Goal: Information Seeking & Learning: Compare options

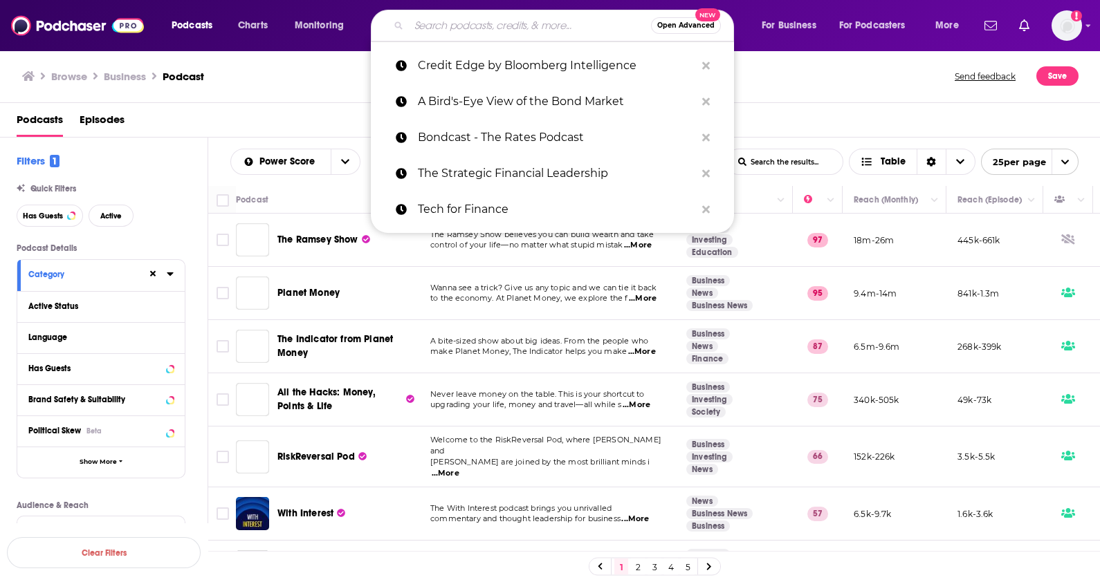
click at [478, 23] on input "Search podcasts, credits, & more..." at bounding box center [530, 26] width 242 height 22
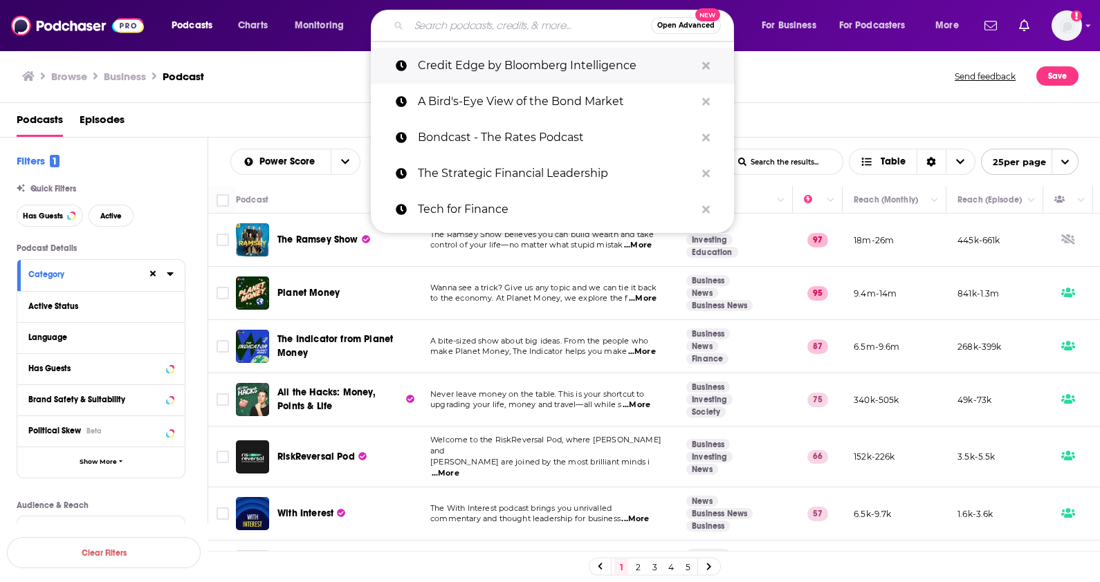
click at [498, 68] on p "Credit Edge by Bloomberg Intelligence" at bounding box center [556, 66] width 277 height 36
type input "Credit Edge by Bloomberg Intelligence"
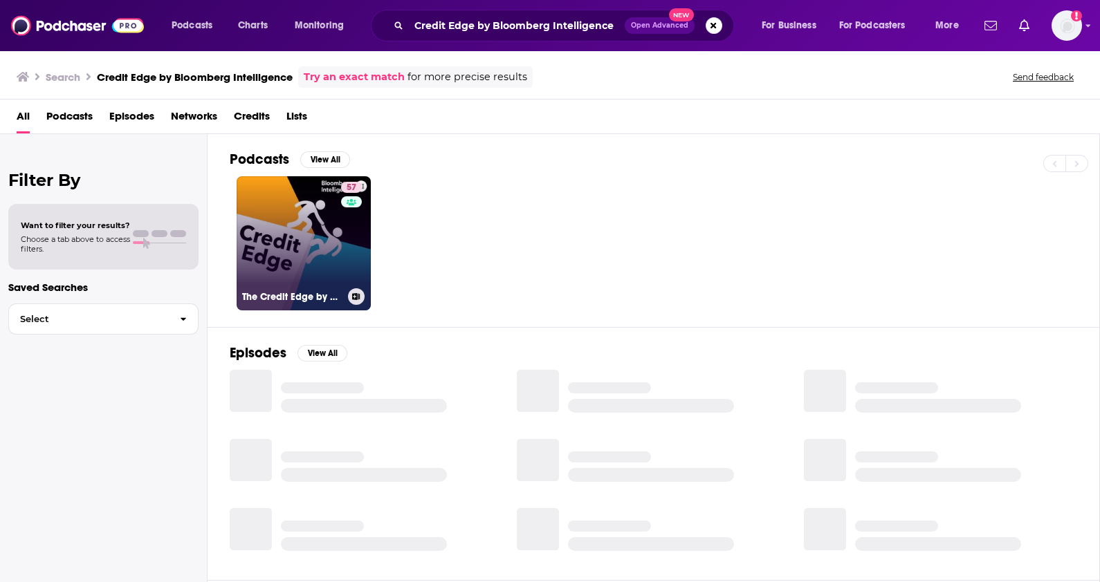
click at [318, 220] on link "57 The Credit Edge by Bloomberg Intelligence" at bounding box center [304, 243] width 134 height 134
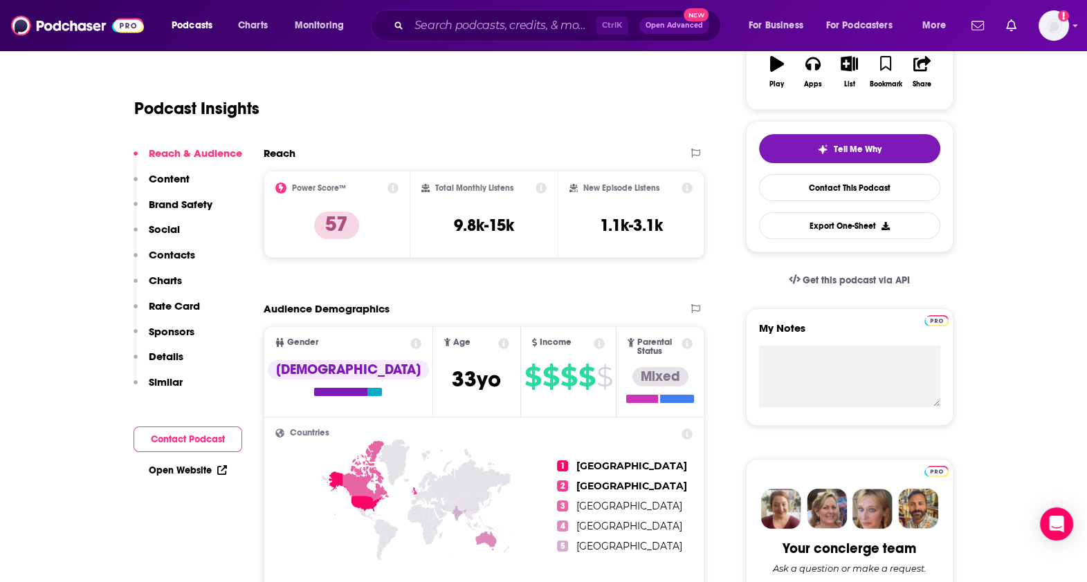
scroll to position [187, 0]
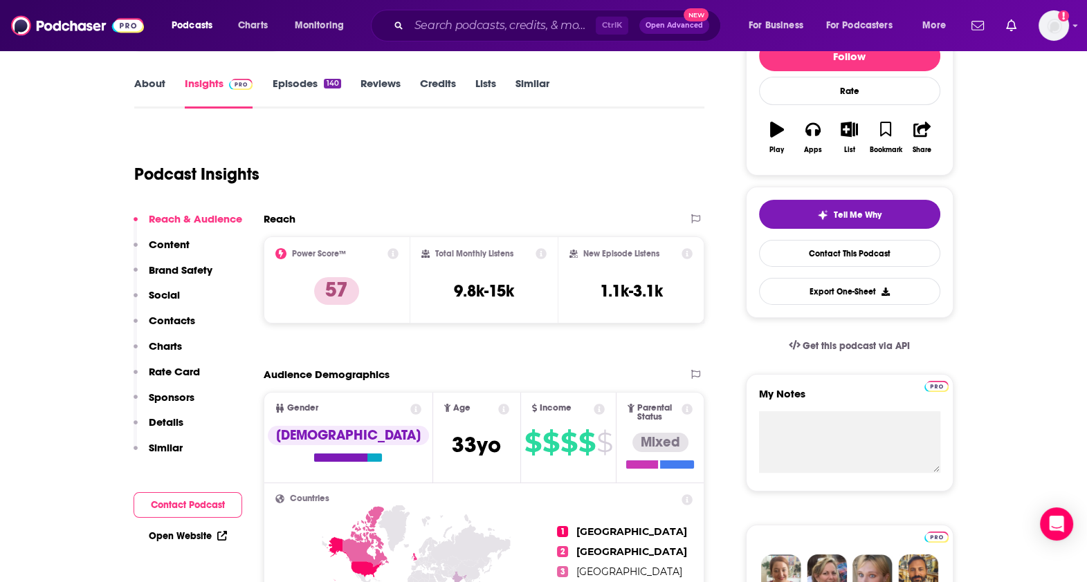
click at [540, 249] on icon at bounding box center [540, 253] width 11 height 11
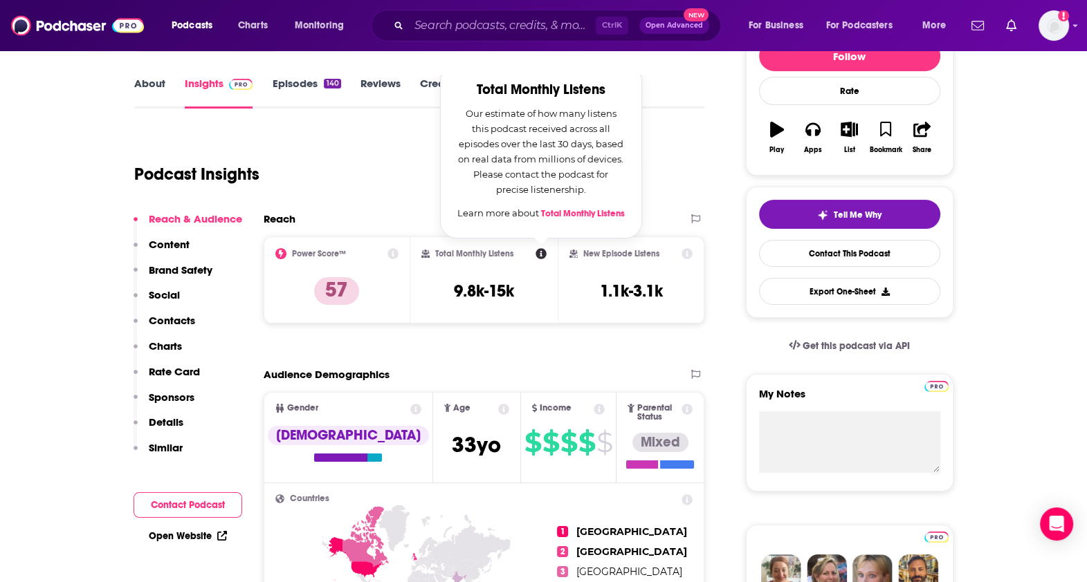
click at [691, 252] on icon at bounding box center [687, 253] width 11 height 11
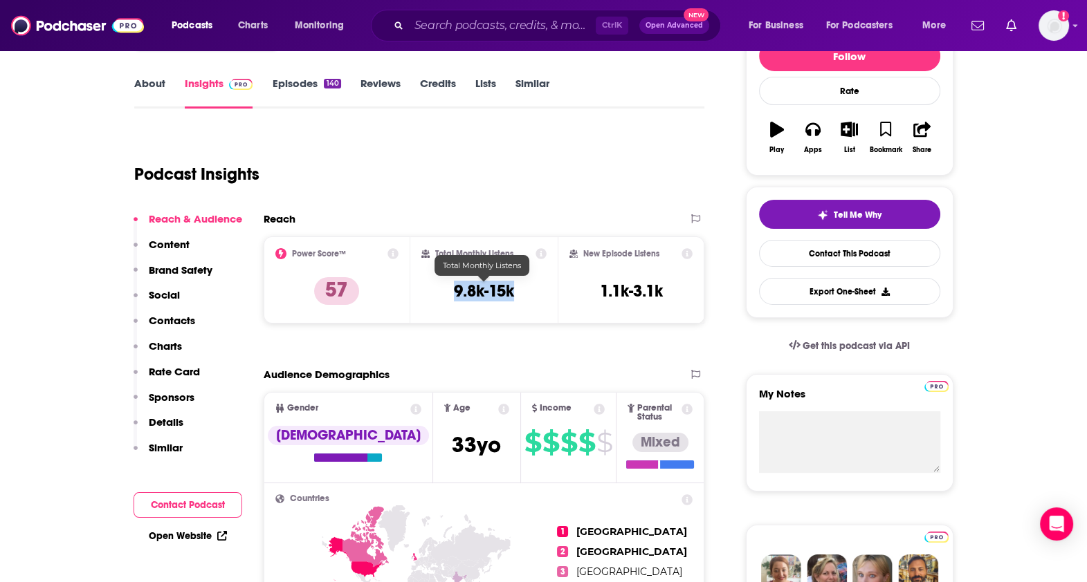
drag, startPoint x: 519, startPoint y: 284, endPoint x: 452, endPoint y: 286, distance: 66.5
click at [452, 286] on div "Total Monthly Listens 9.8k-15k" at bounding box center [483, 280] width 125 height 64
copy h3 "9.8k-15k"
click at [470, 29] on input "Search podcasts, credits, & more..." at bounding box center [502, 26] width 187 height 22
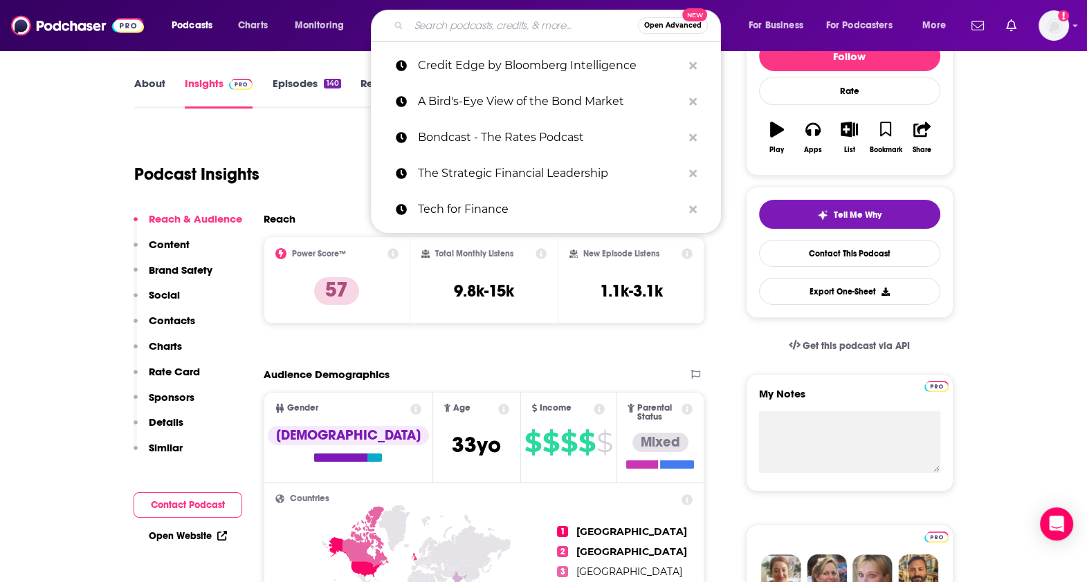
paste input "Bloomberg Intelligence: FICC Focus"
type input "Bloomberg Intelligence: FICC Focus"
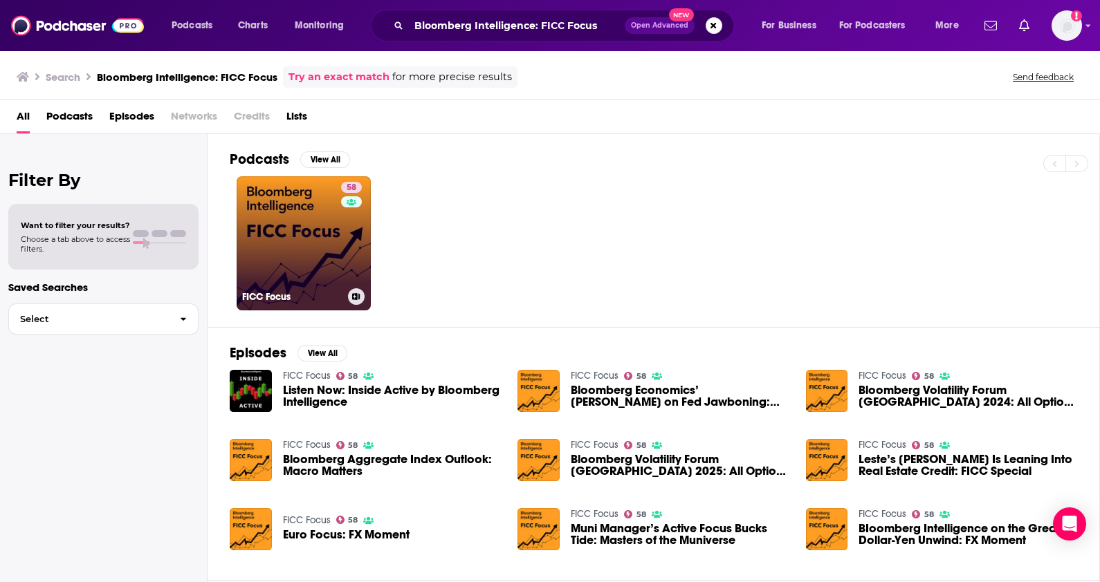
click at [329, 237] on link "58 FICC Focus" at bounding box center [304, 243] width 134 height 134
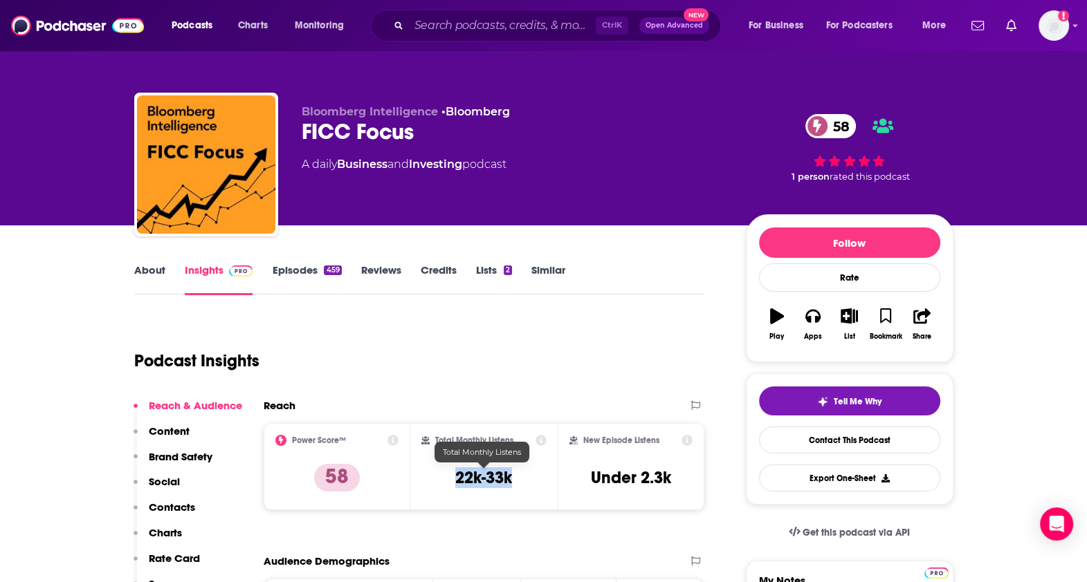
drag, startPoint x: 522, startPoint y: 475, endPoint x: 453, endPoint y: 477, distance: 69.2
click at [453, 477] on div "Total Monthly Listens 22k-33k" at bounding box center [483, 467] width 125 height 64
copy h3 "22k-33k"
click at [435, 19] on input "Search podcasts, credits, & more..." at bounding box center [502, 26] width 187 height 22
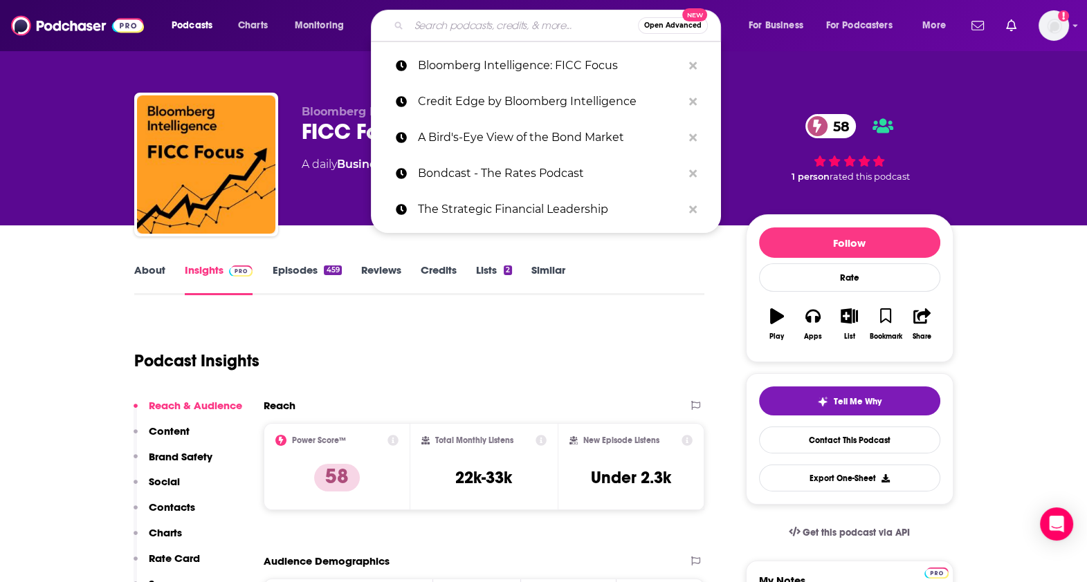
paste input "Bloomberg: Masters in Business"
type input "Bloomberg: Masters in Business"
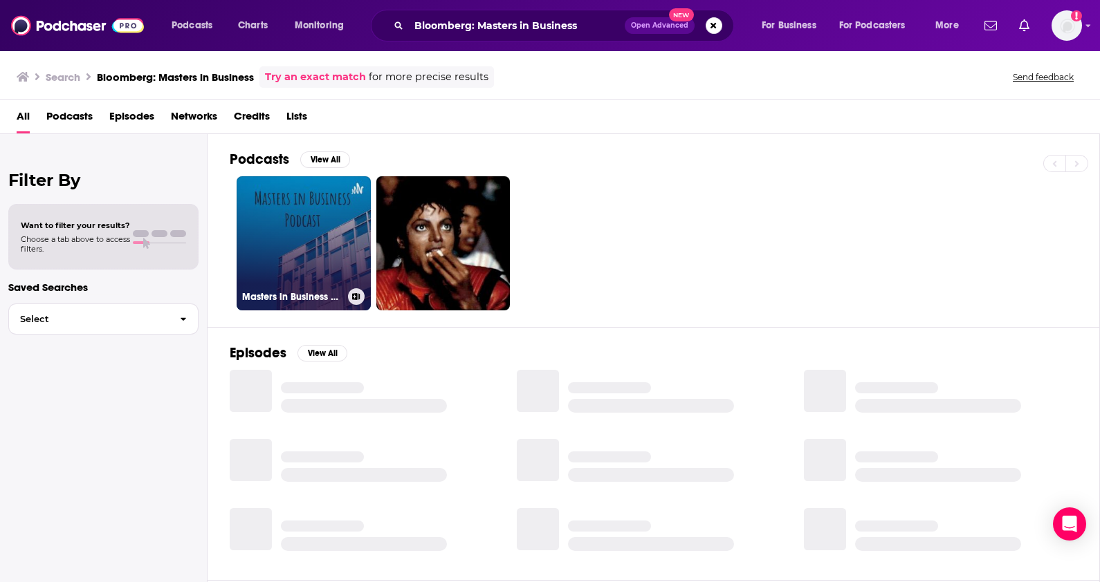
click at [304, 222] on link "Masters in Business Podcast" at bounding box center [304, 243] width 134 height 134
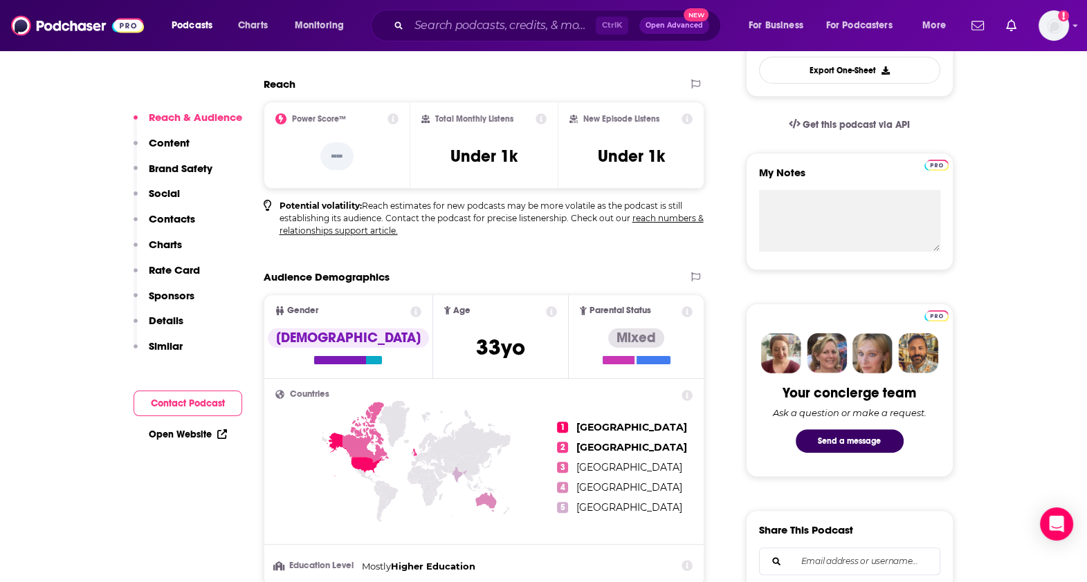
scroll to position [396, 0]
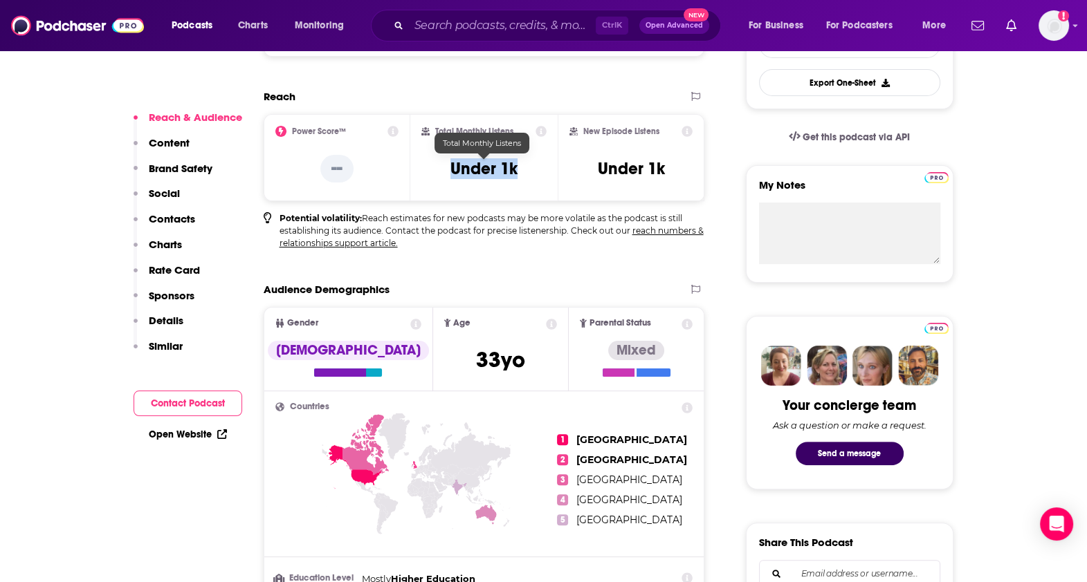
drag, startPoint x: 527, startPoint y: 172, endPoint x: 445, endPoint y: 170, distance: 82.3
click at [445, 170] on div "Total Monthly Listens Under 1k" at bounding box center [483, 158] width 125 height 64
copy h3 "Under 1k"
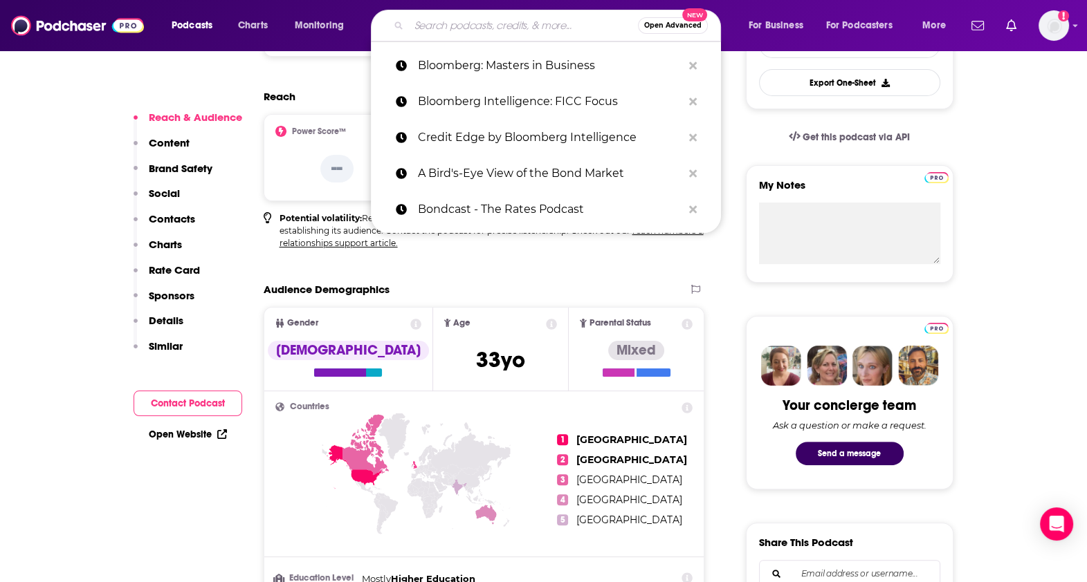
click at [491, 27] on input "Search podcasts, credits, & more..." at bounding box center [523, 26] width 229 height 22
paste input "Credit Exchange with [PERSON_NAME]"
type input "Credit Exchange with [PERSON_NAME]"
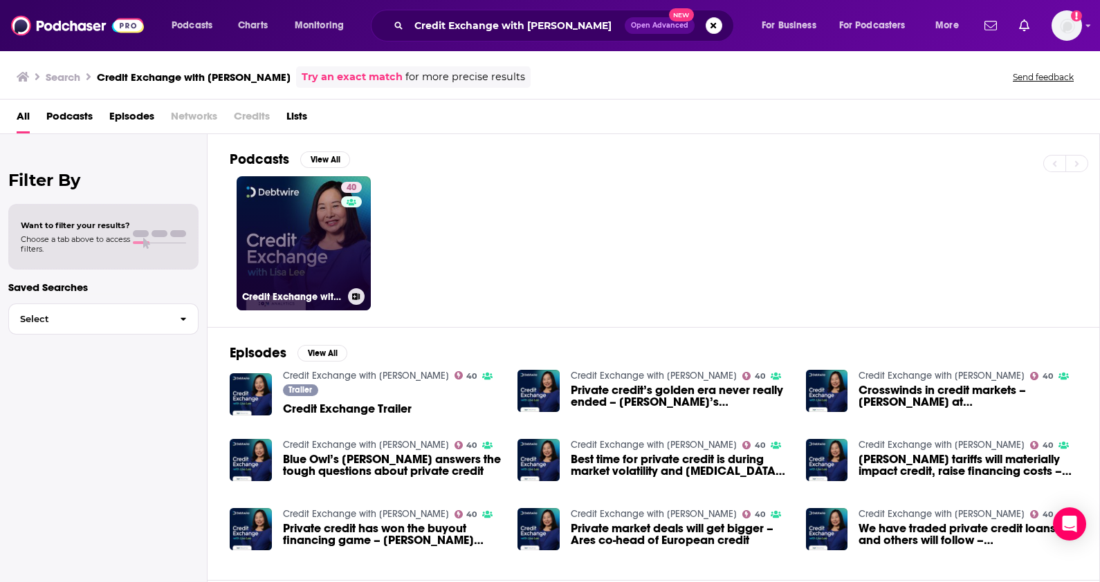
click at [308, 251] on link "40 Credit Exchange with [PERSON_NAME]" at bounding box center [304, 243] width 134 height 134
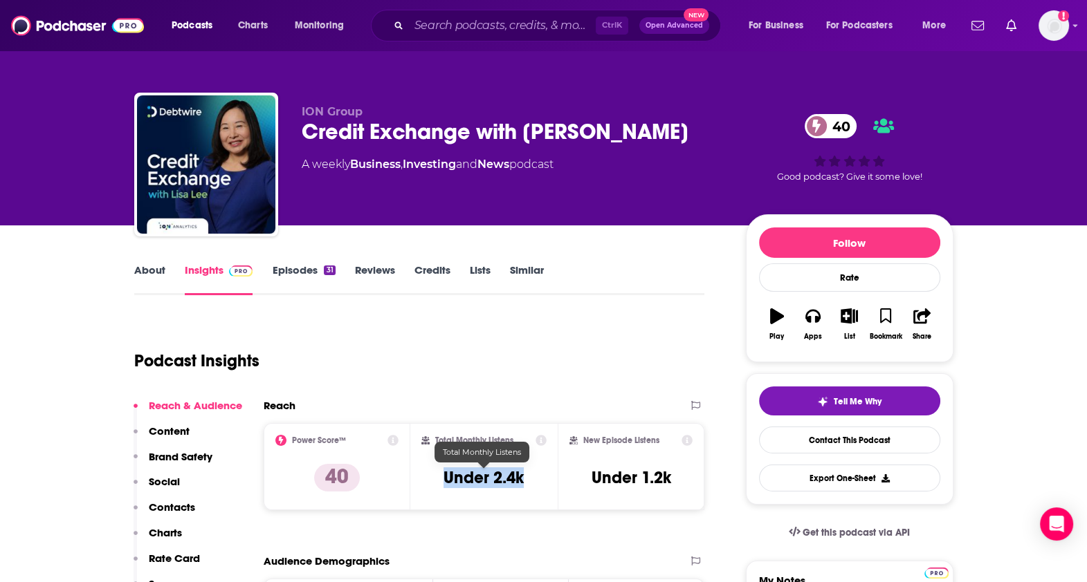
drag, startPoint x: 531, startPoint y: 477, endPoint x: 443, endPoint y: 481, distance: 88.6
click at [443, 481] on div "Total Monthly Listens Under 2.4k" at bounding box center [483, 467] width 125 height 64
copy h3 "Under 2.4k"
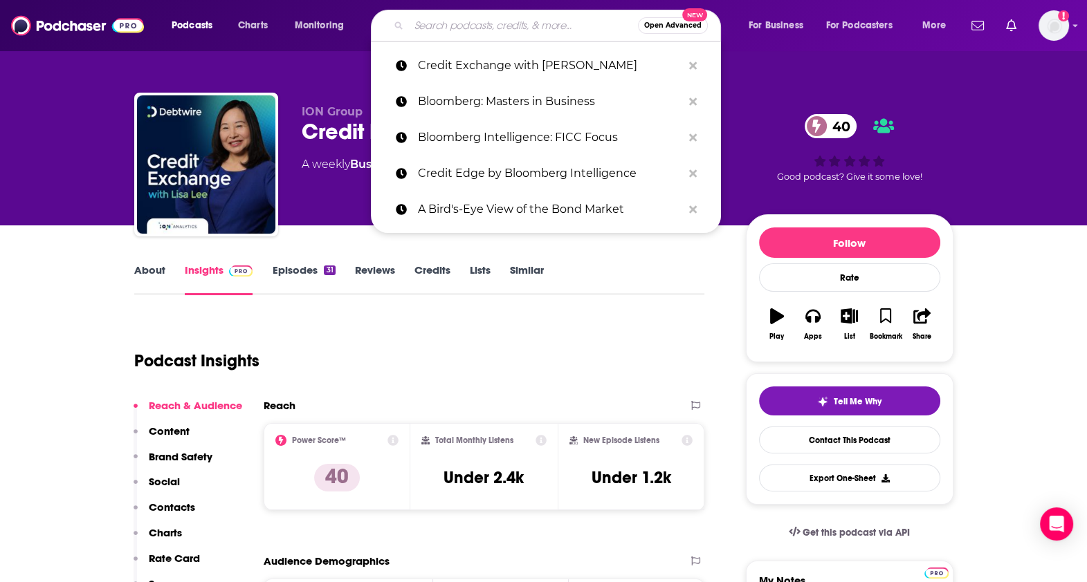
click at [453, 17] on input "Search podcasts, credits, & more..." at bounding box center [523, 26] width 229 height 22
paste input "WSJ's Take On the Week"
type input "WSJ's Take On the Week"
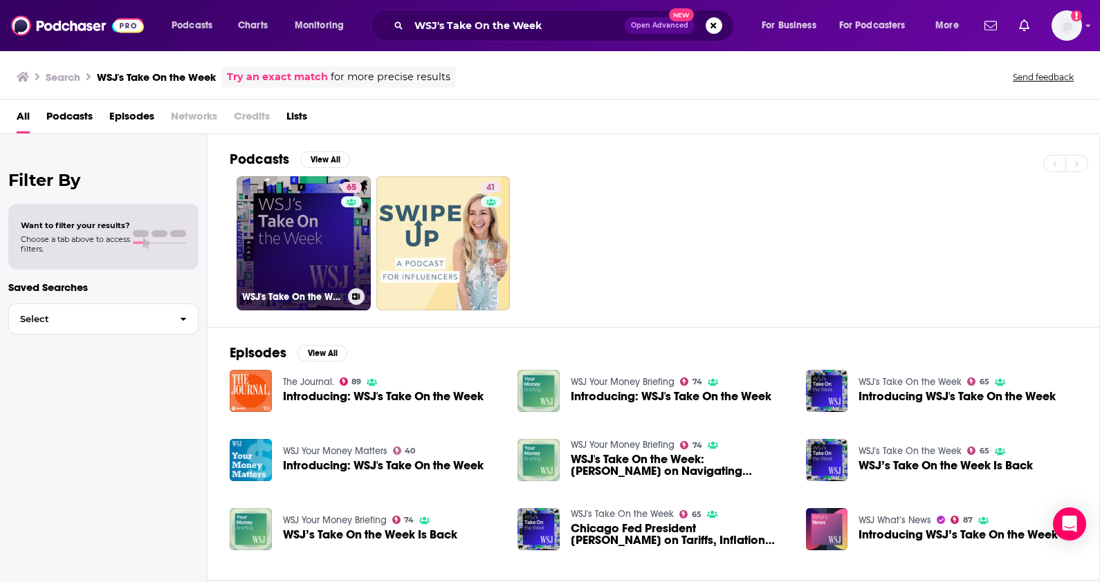
click at [312, 227] on link "65 WSJ's Take On the Week" at bounding box center [304, 243] width 134 height 134
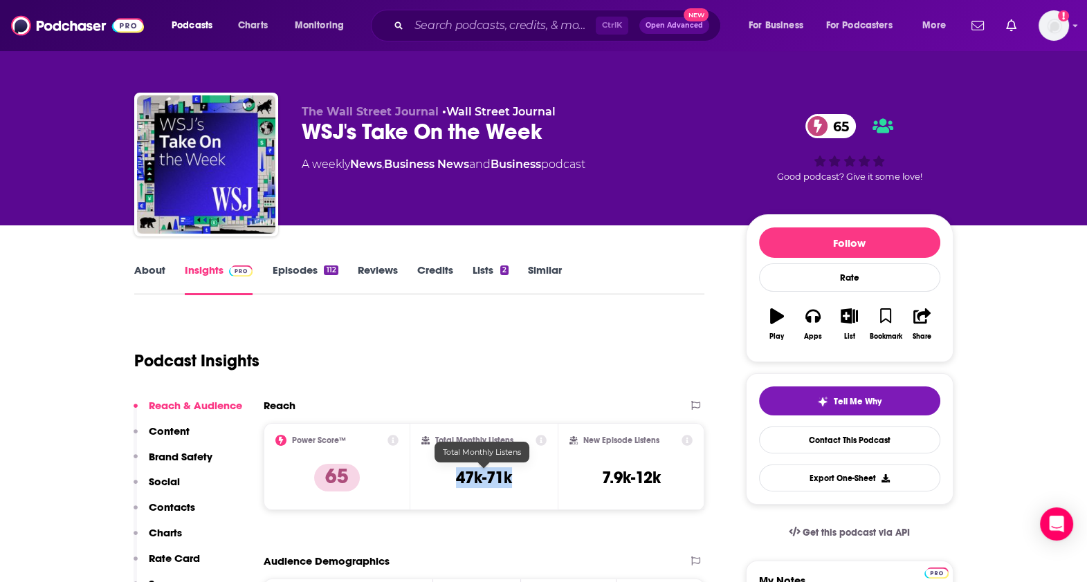
drag, startPoint x: 520, startPoint y: 478, endPoint x: 455, endPoint y: 481, distance: 65.1
click at [455, 481] on div "Total Monthly Listens 47k-71k" at bounding box center [483, 467] width 125 height 64
copy h3 "47k-71k"
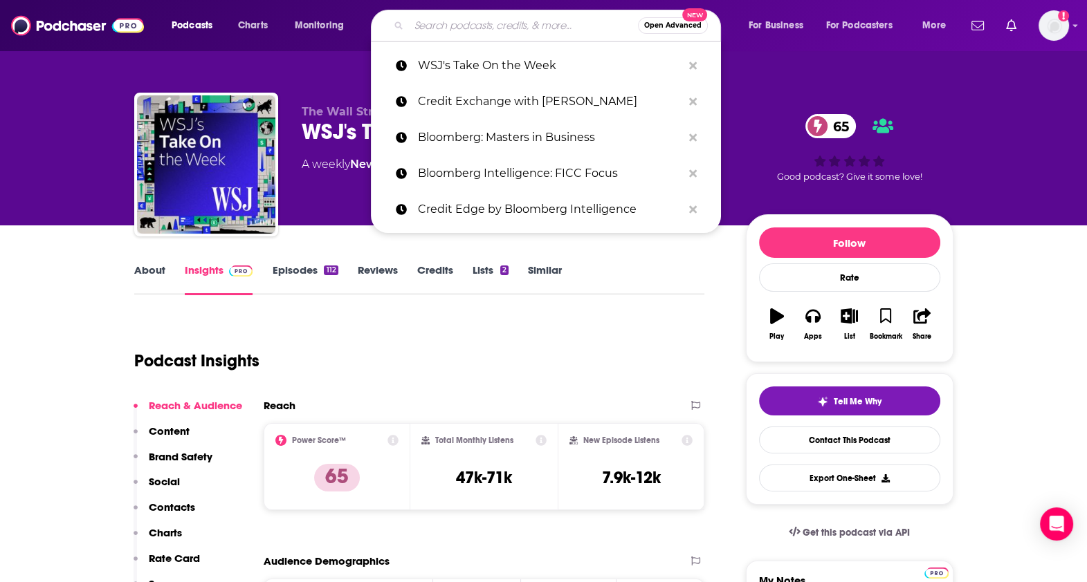
click at [456, 25] on input "Search podcasts, credits, & more..." at bounding box center [523, 26] width 229 height 22
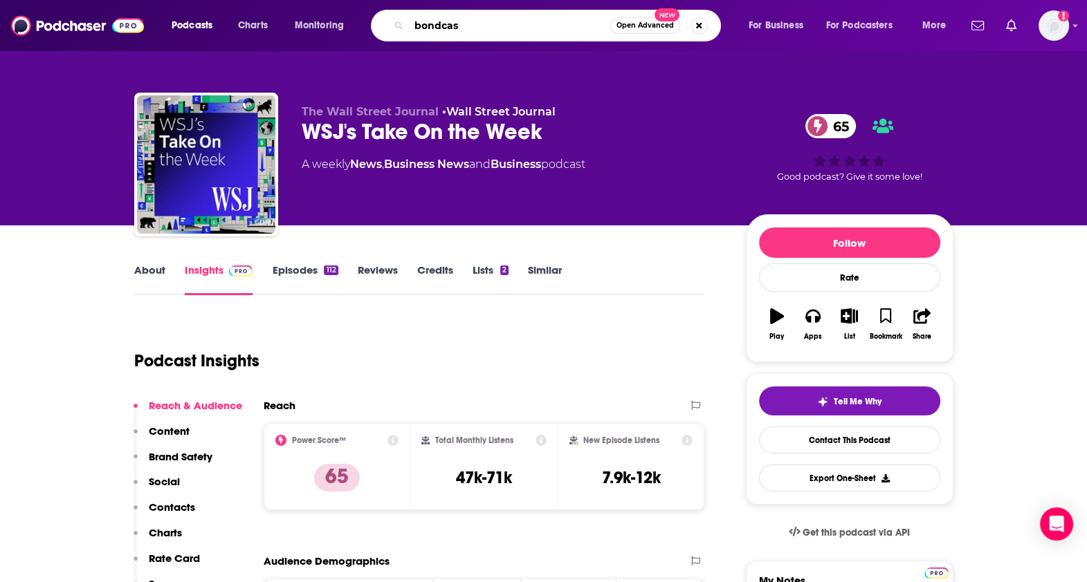
type input "bondcast"
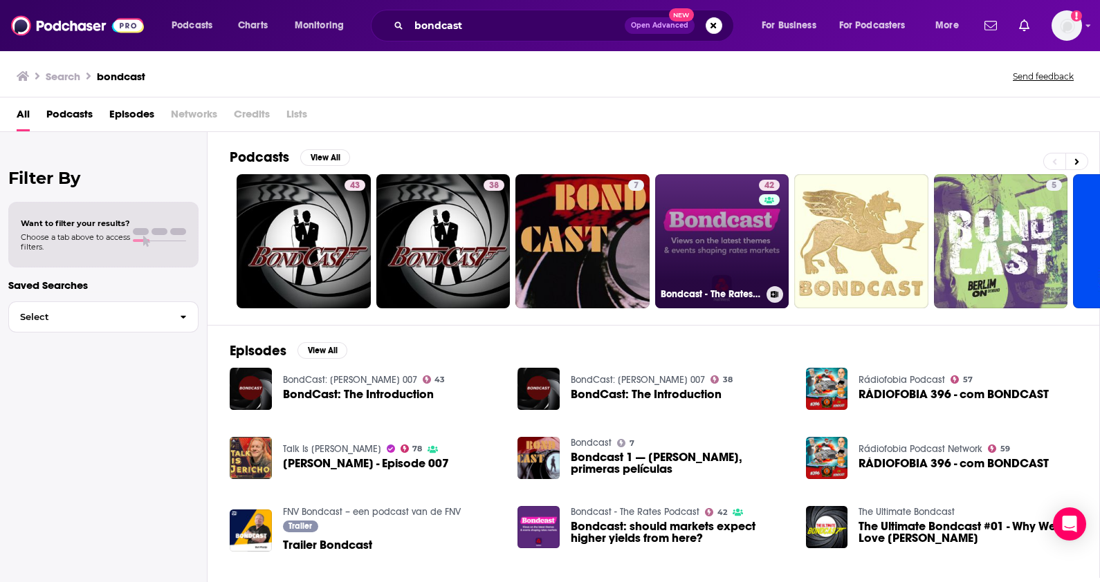
click at [702, 212] on link "42 Bondcast - The Rates Podcast" at bounding box center [722, 241] width 134 height 134
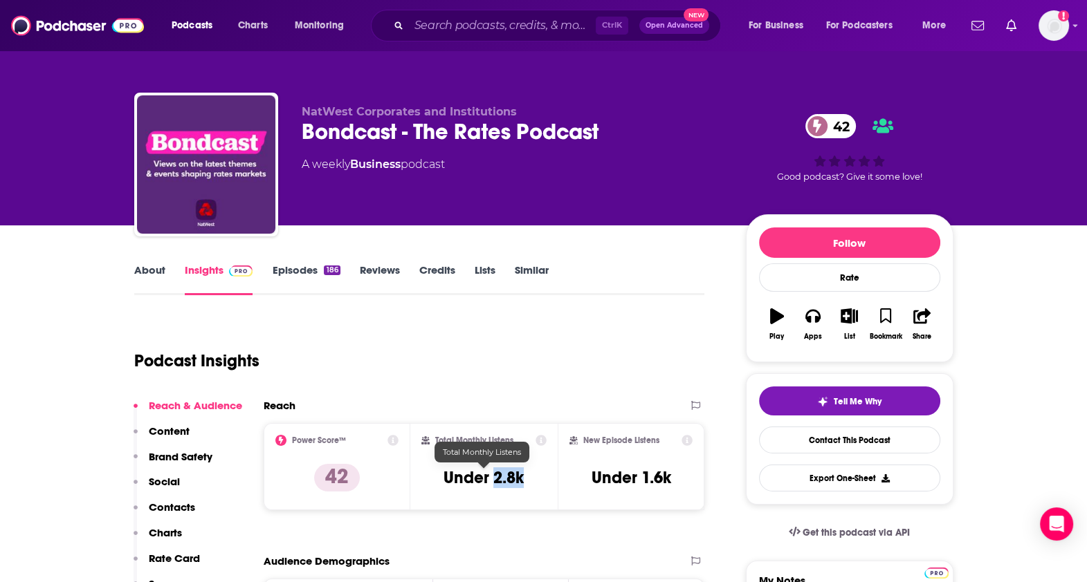
drag, startPoint x: 528, startPoint y: 474, endPoint x: 493, endPoint y: 479, distance: 35.0
click at [493, 479] on div "Total Monthly Listens Under 2.8k" at bounding box center [483, 467] width 125 height 64
copy h3 "2.8k"
click at [474, 17] on input "Search podcasts, credits, & more..." at bounding box center [502, 26] width 187 height 22
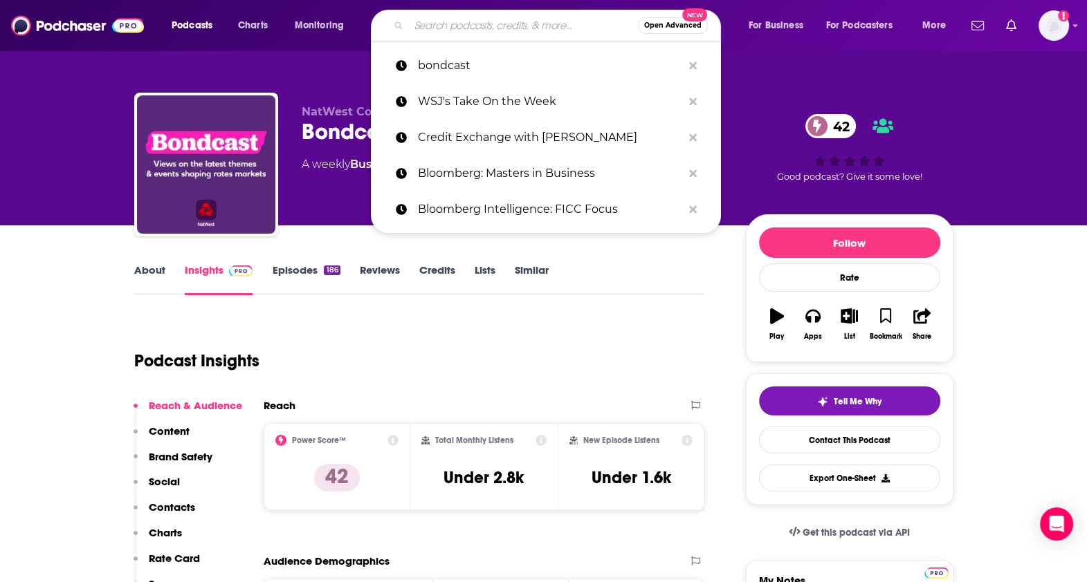
paste input "Leaders with [PERSON_NAME]"
type input "Leaders with [PERSON_NAME]"
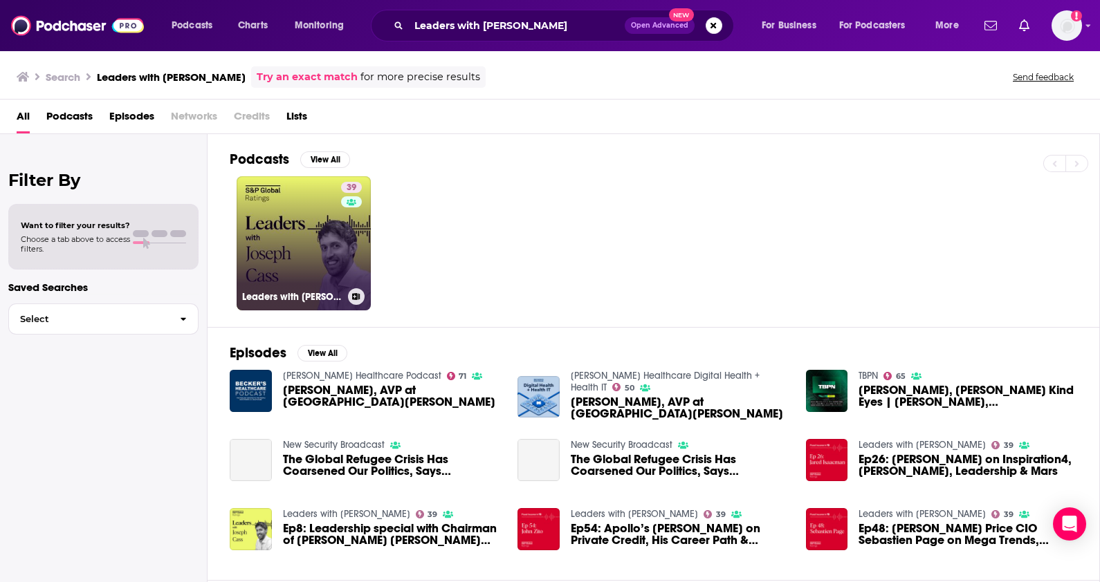
click at [295, 236] on link "39 Leaders with [PERSON_NAME]" at bounding box center [304, 243] width 134 height 134
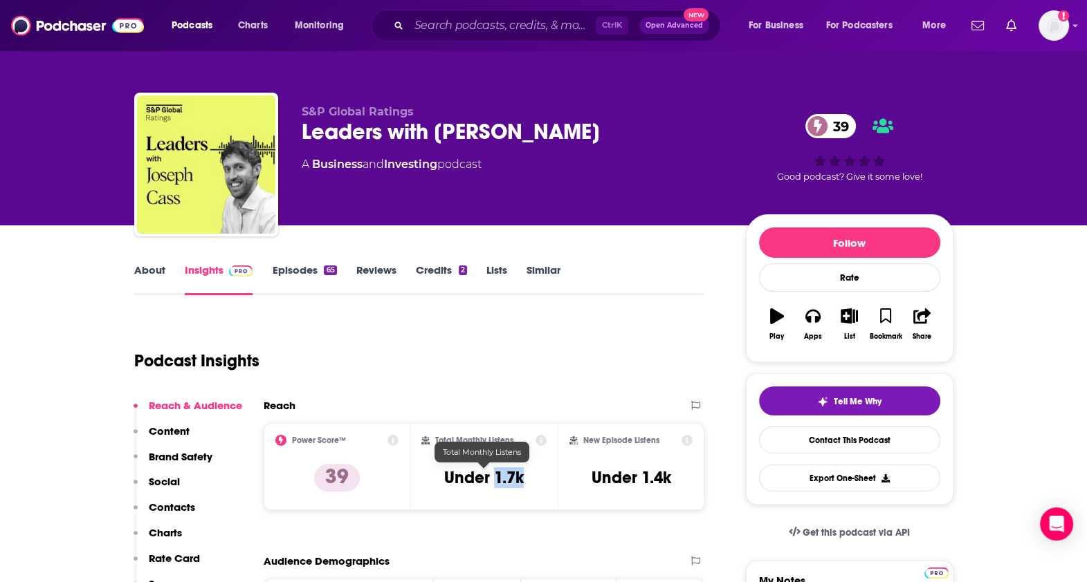
drag, startPoint x: 527, startPoint y: 481, endPoint x: 495, endPoint y: 479, distance: 32.5
click at [495, 479] on div "Total Monthly Listens Under 1.7k" at bounding box center [483, 467] width 125 height 64
copy h3 "1.7k"
click at [447, 26] on input "Search podcasts, credits, & more..." at bounding box center [502, 26] width 187 height 22
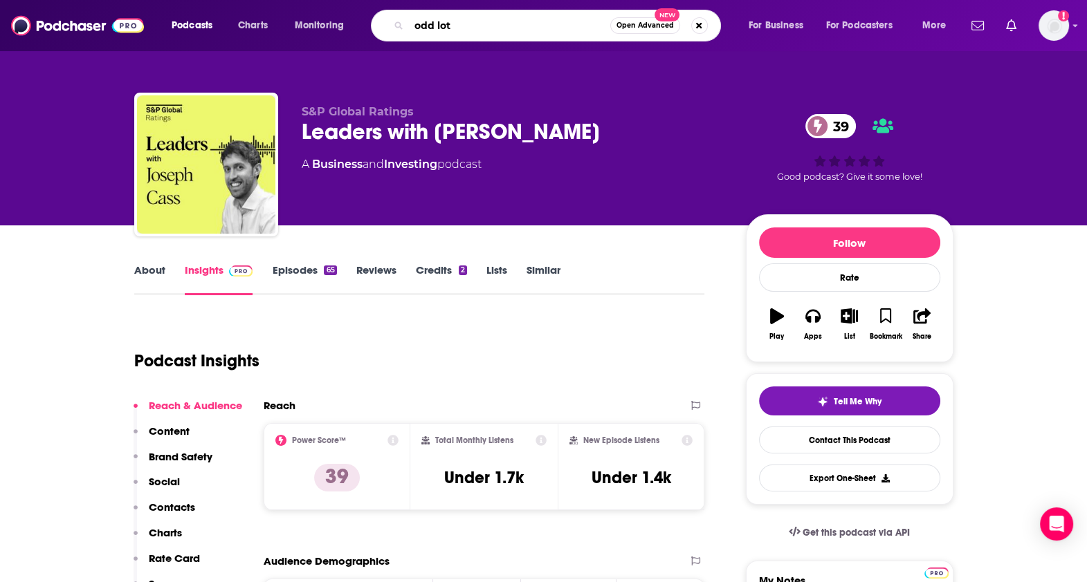
type input "odd lots"
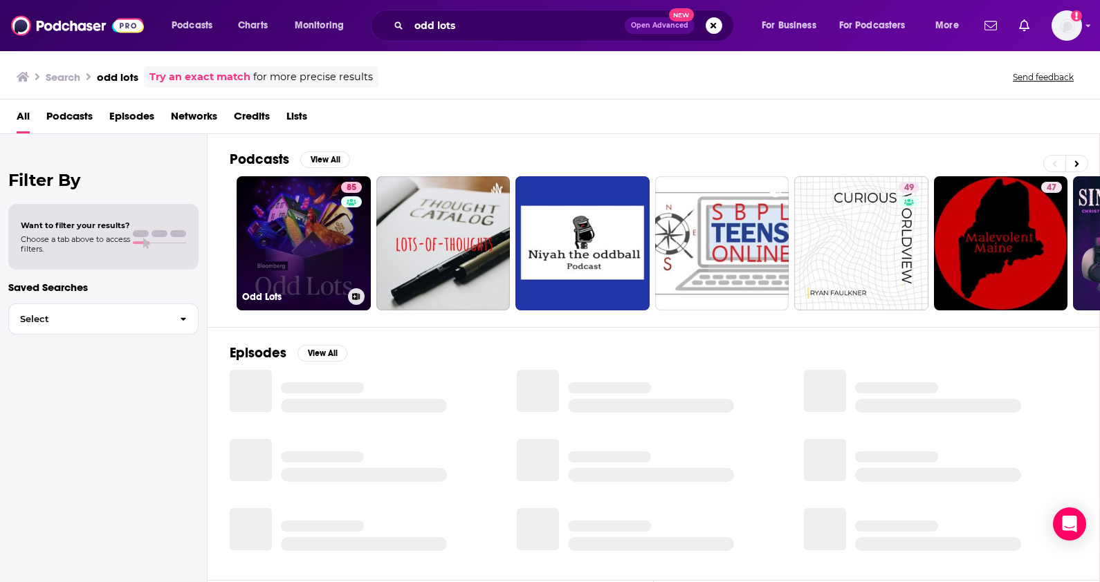
click at [316, 214] on link "85 Odd Lots" at bounding box center [304, 243] width 134 height 134
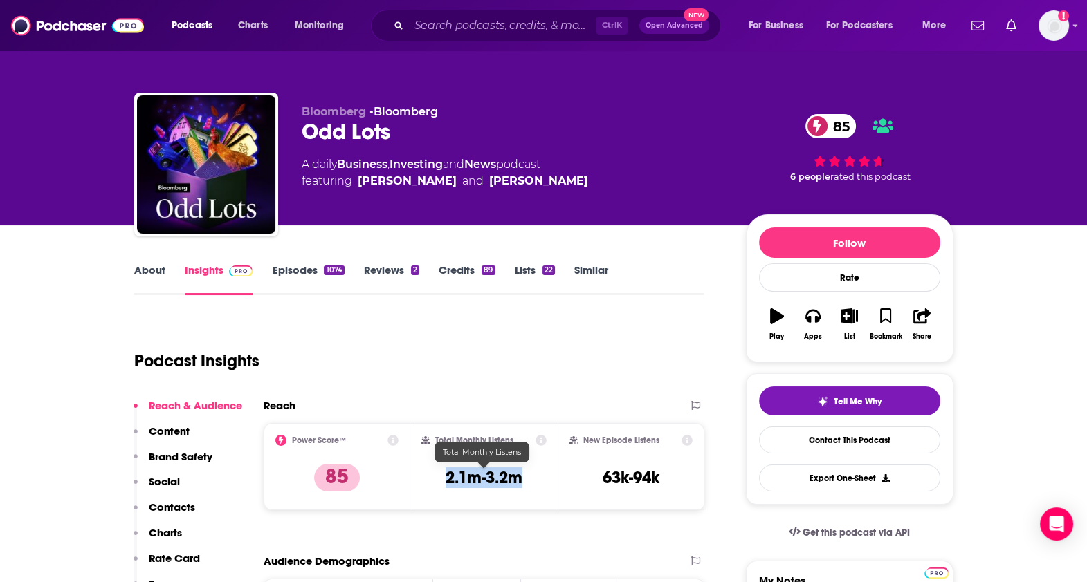
drag, startPoint x: 537, startPoint y: 479, endPoint x: 443, endPoint y: 483, distance: 93.4
click at [443, 483] on div "Total Monthly Listens 2.1m-3.2m" at bounding box center [483, 467] width 125 height 64
copy h3 "2.1m-3.2m"
click at [500, 32] on input "Search podcasts, credits, & more..." at bounding box center [502, 26] width 187 height 22
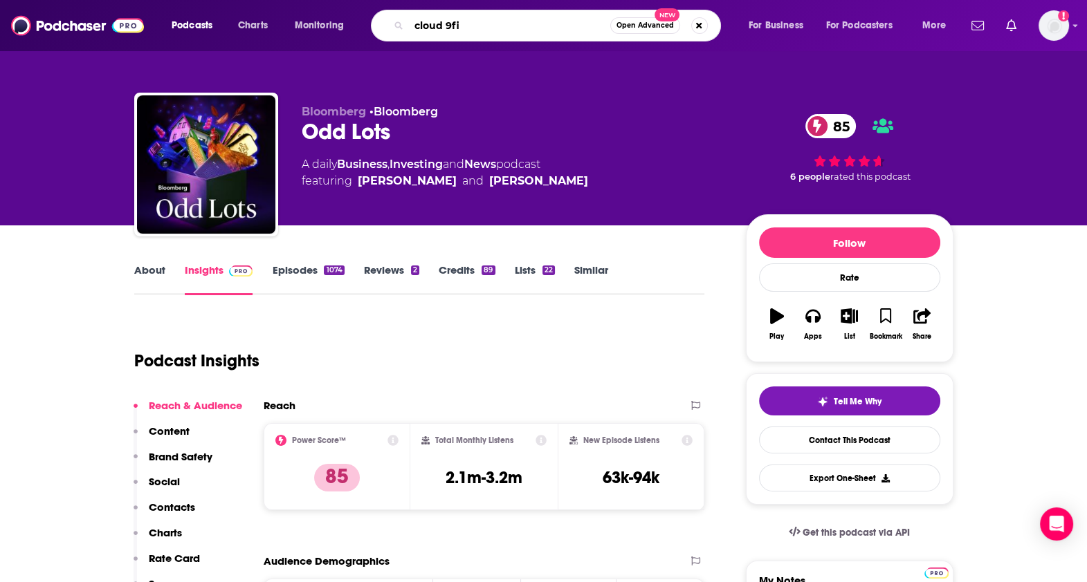
type input "cloud 9fin"
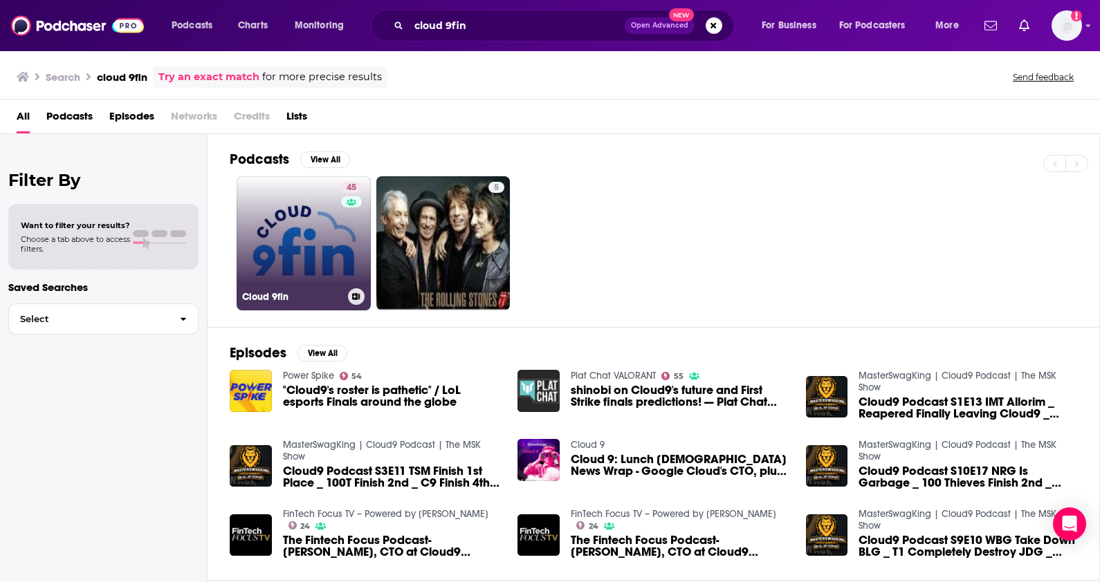
click at [291, 237] on link "45 Cloud 9fin" at bounding box center [304, 243] width 134 height 134
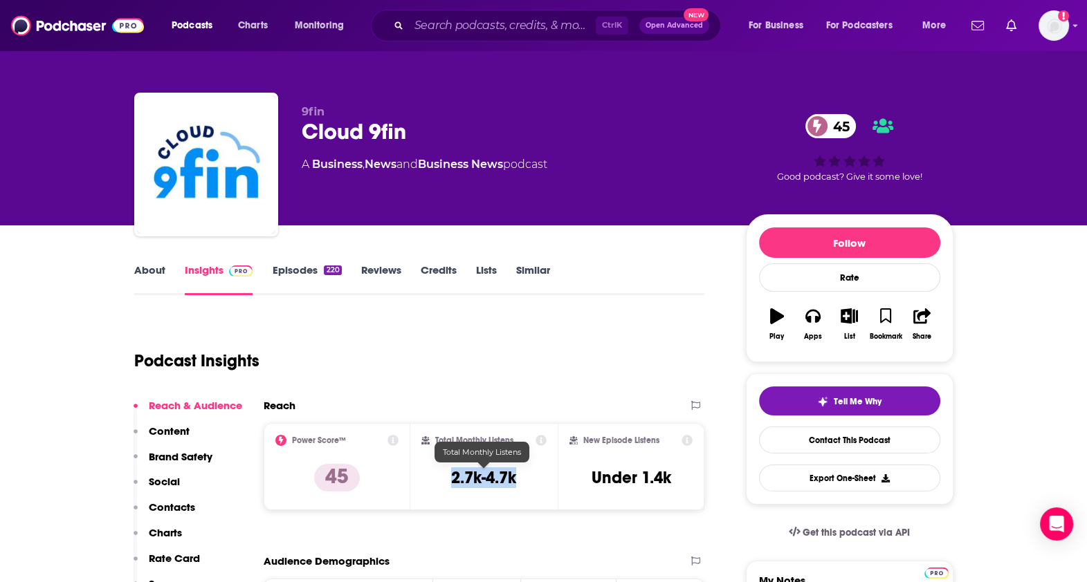
drag, startPoint x: 448, startPoint y: 477, endPoint x: 516, endPoint y: 480, distance: 68.5
click at [516, 480] on div "Total Monthly Listens 2.7k-4.7k" at bounding box center [483, 467] width 125 height 64
copy h3 "2.7k-4.7k"
